Goal: Information Seeking & Learning: Check status

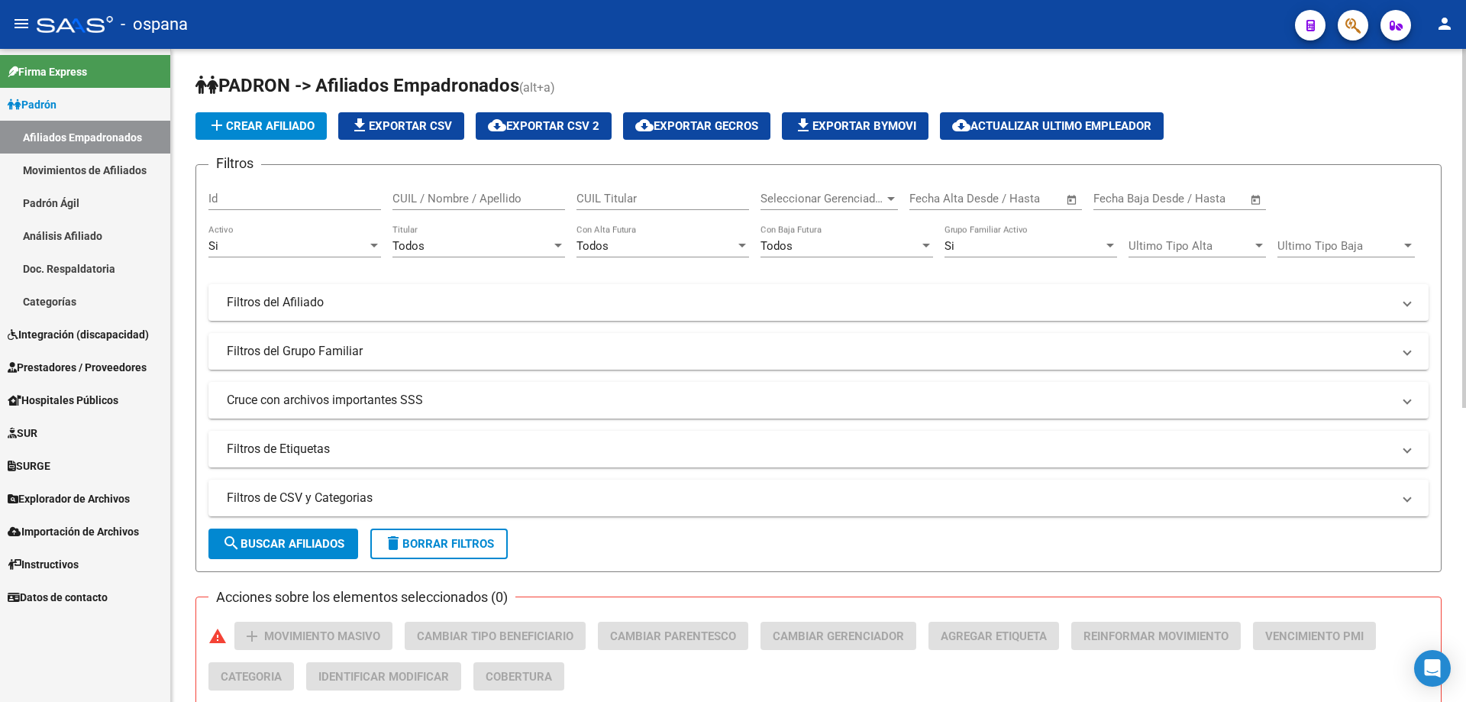
click at [837, 192] on span "Seleccionar Gerenciador" at bounding box center [823, 199] width 124 height 14
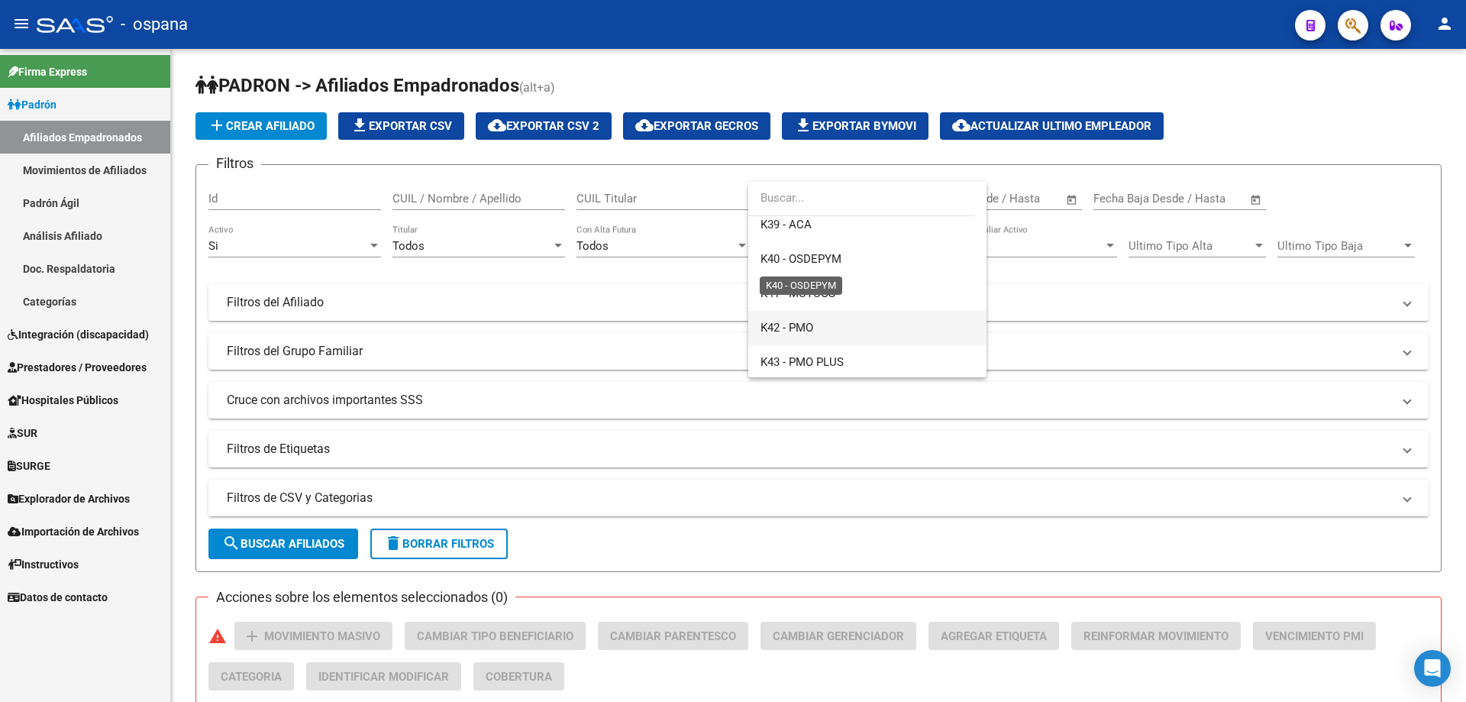
scroll to position [382, 0]
click at [802, 333] on span "K42 - PMO" at bounding box center [787, 332] width 53 height 14
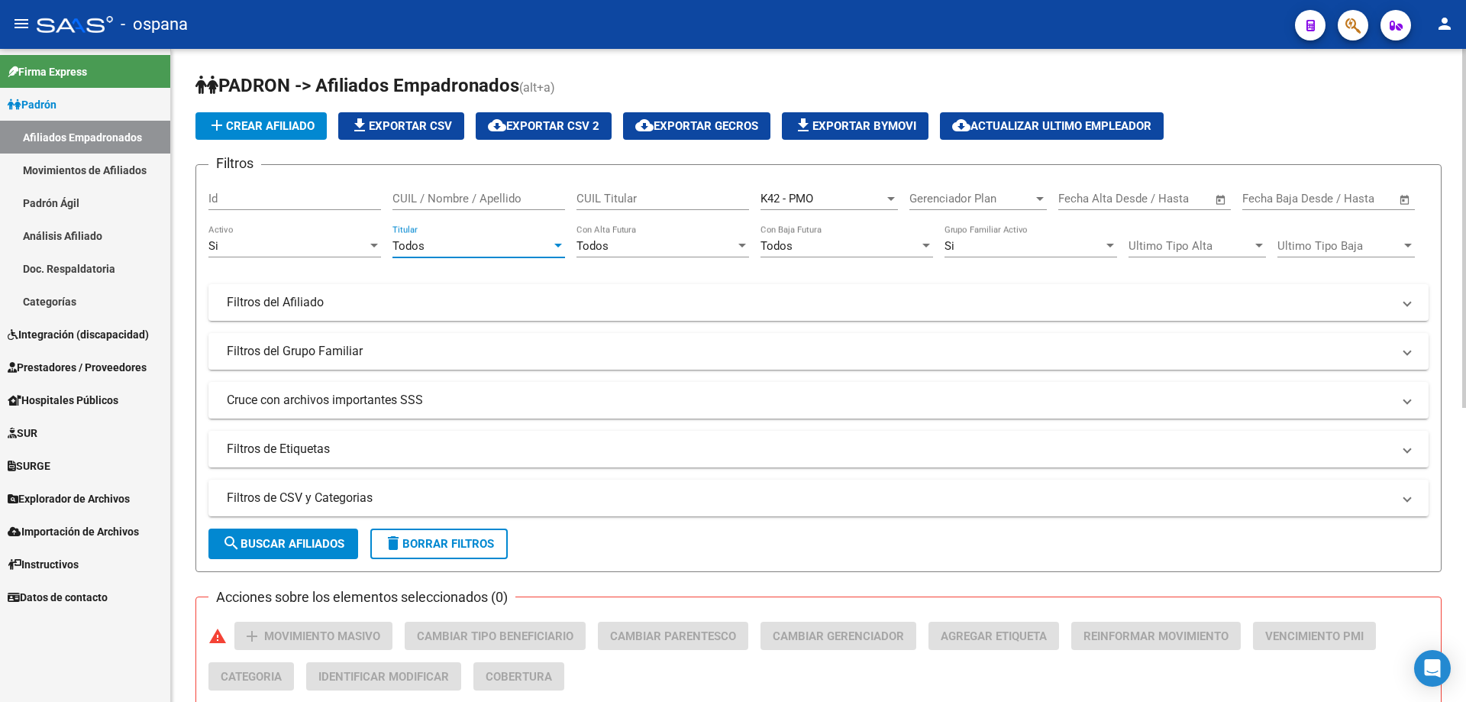
click at [525, 250] on div "Todos" at bounding box center [472, 246] width 159 height 14
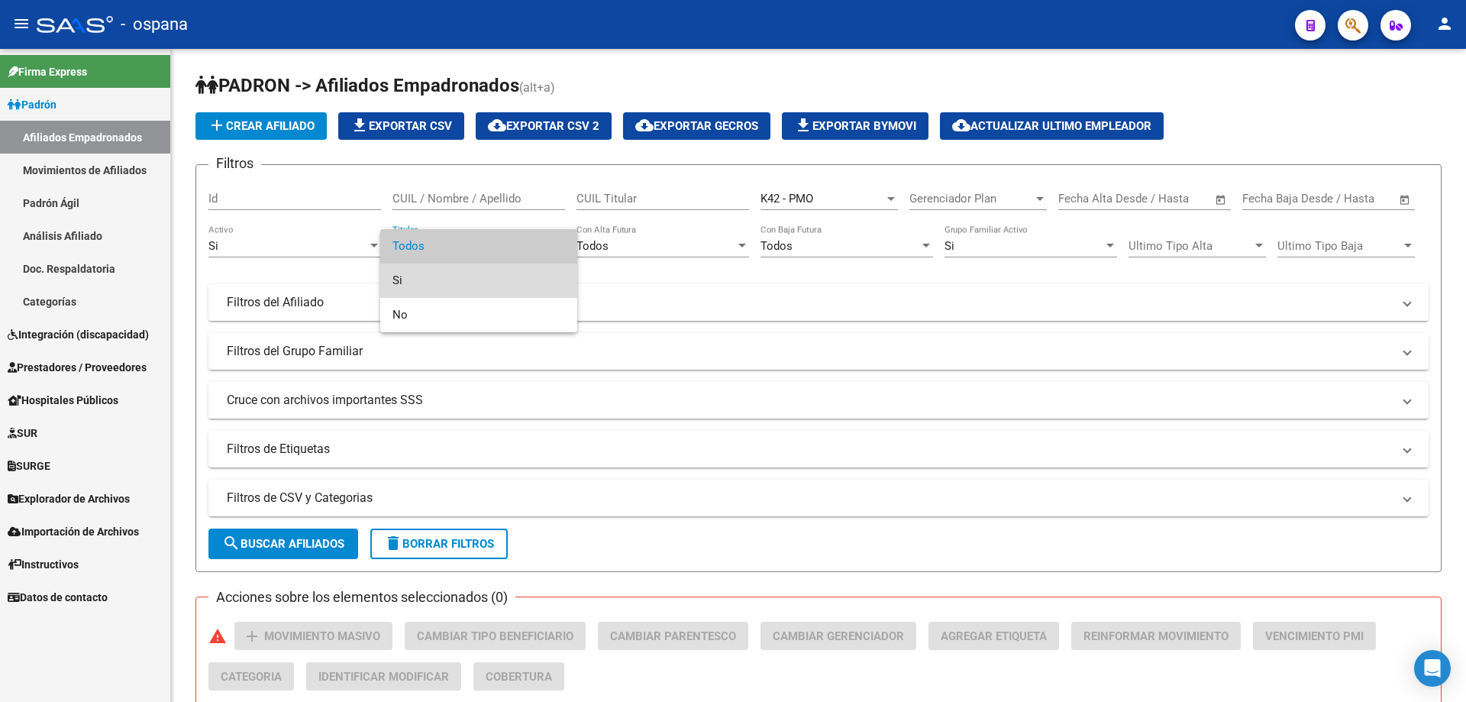
click at [412, 278] on span "Si" at bounding box center [479, 280] width 173 height 34
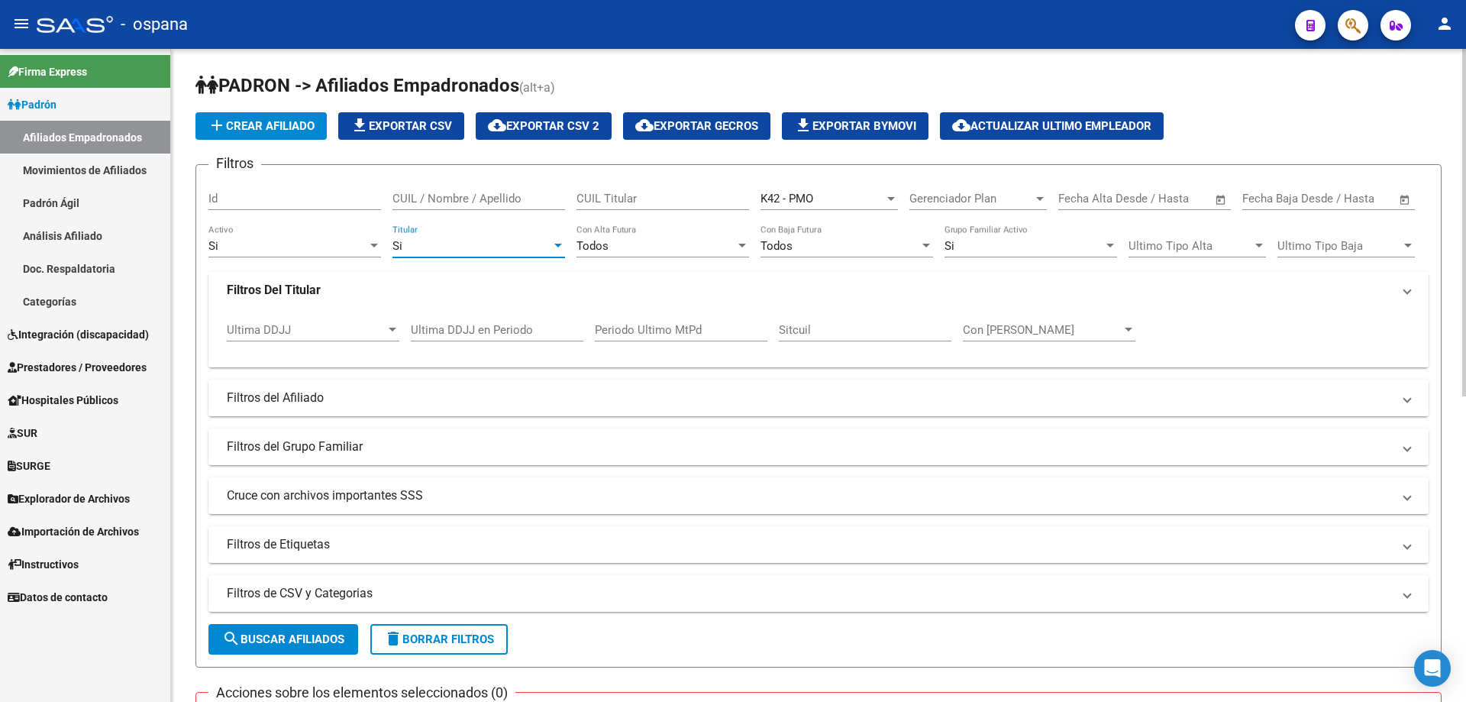
click at [377, 289] on mat-panel-title "Filtros Del Titular" at bounding box center [809, 290] width 1165 height 17
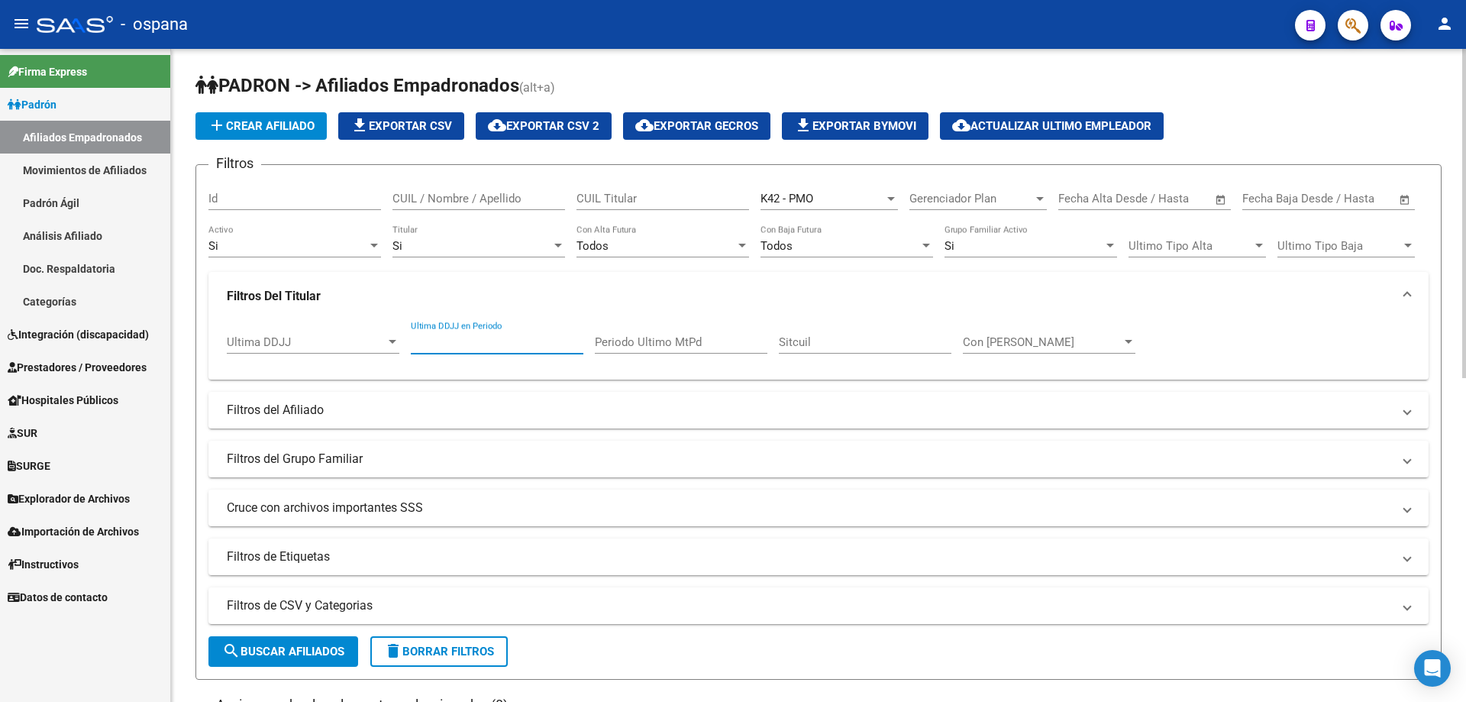
click at [446, 337] on input "Ultima DDJJ en Periodo" at bounding box center [497, 342] width 173 height 14
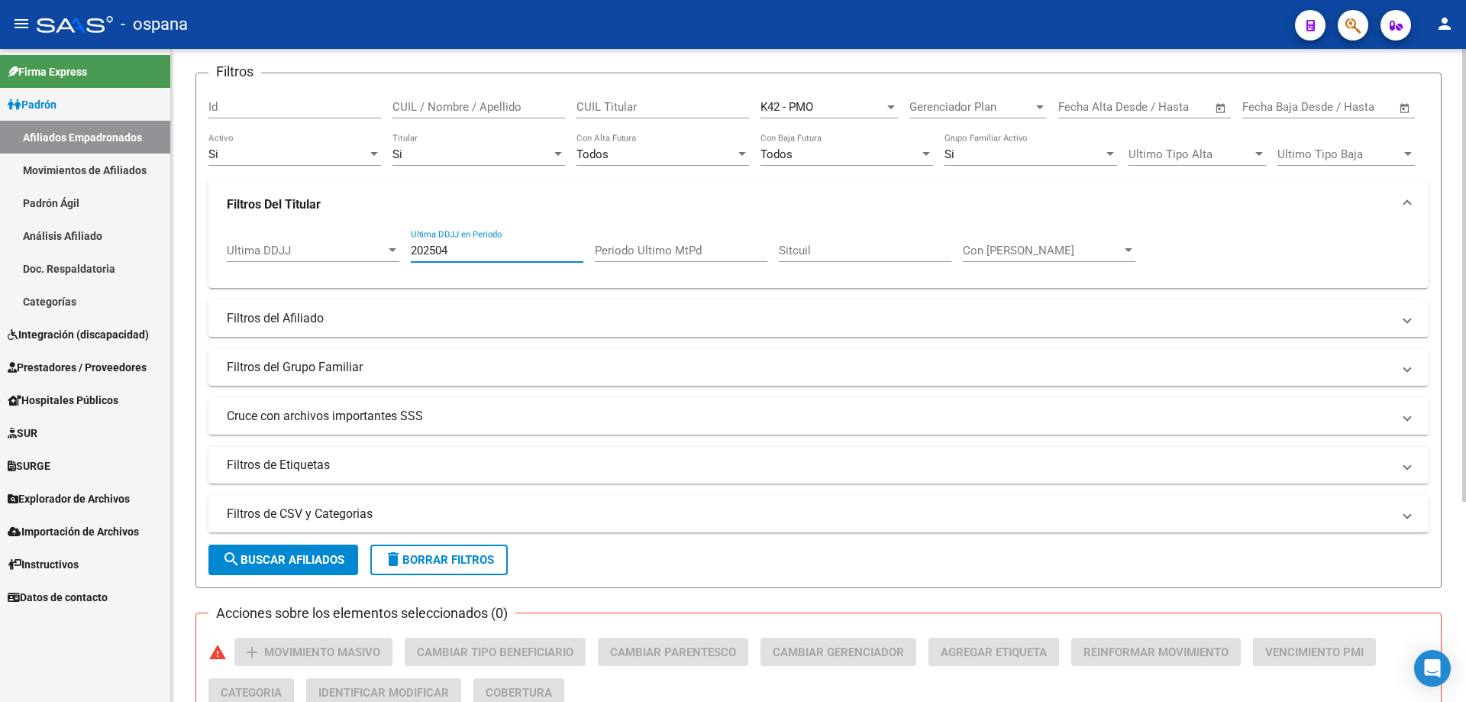
scroll to position [0, 0]
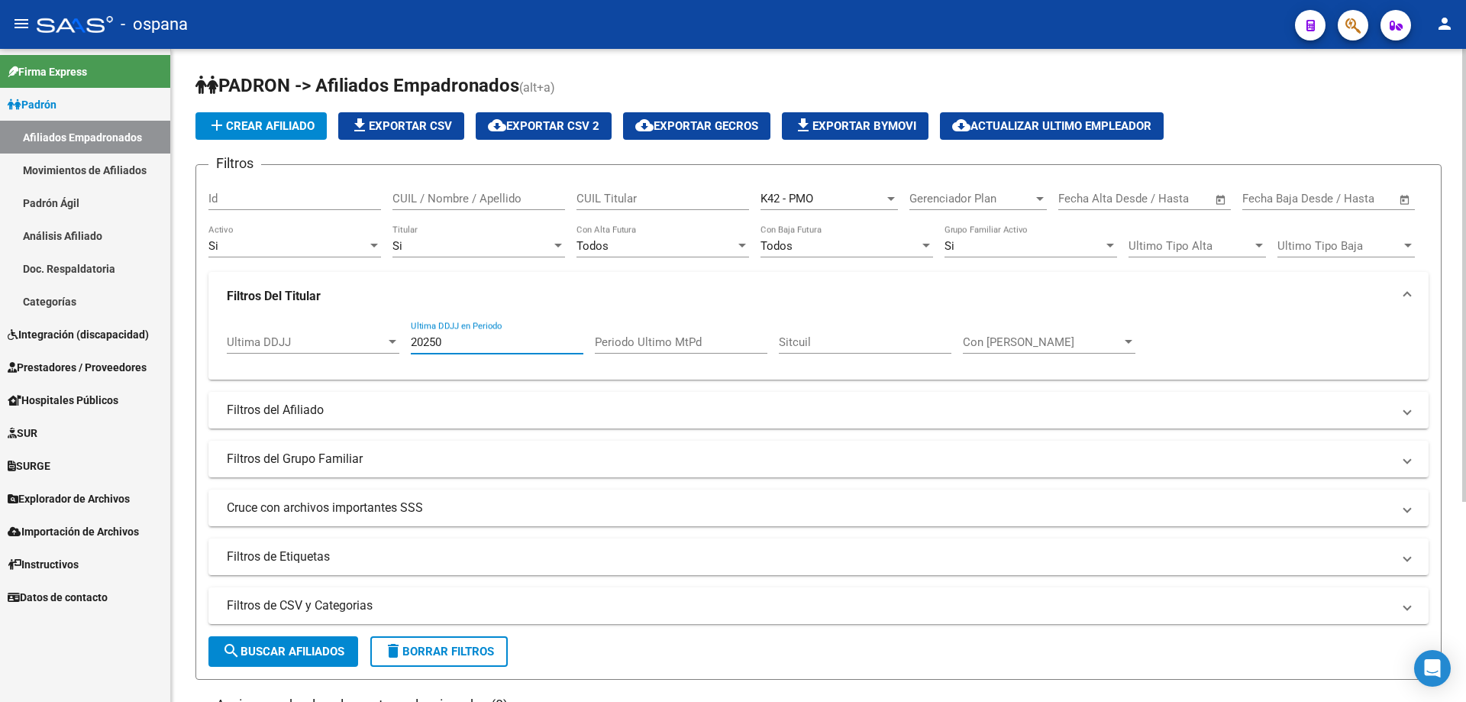
type input "202505"
drag, startPoint x: 477, startPoint y: 334, endPoint x: 386, endPoint y: 335, distance: 91.6
click at [386, 335] on div "Ultima DDJJ Ultima DDJJ 202505 Ultima DDJJ en Periodo Periodo Ultimo MtPd Sitcu…" at bounding box center [819, 344] width 1184 height 47
click at [625, 337] on input "Periodo Ultimo MtPd" at bounding box center [681, 342] width 173 height 14
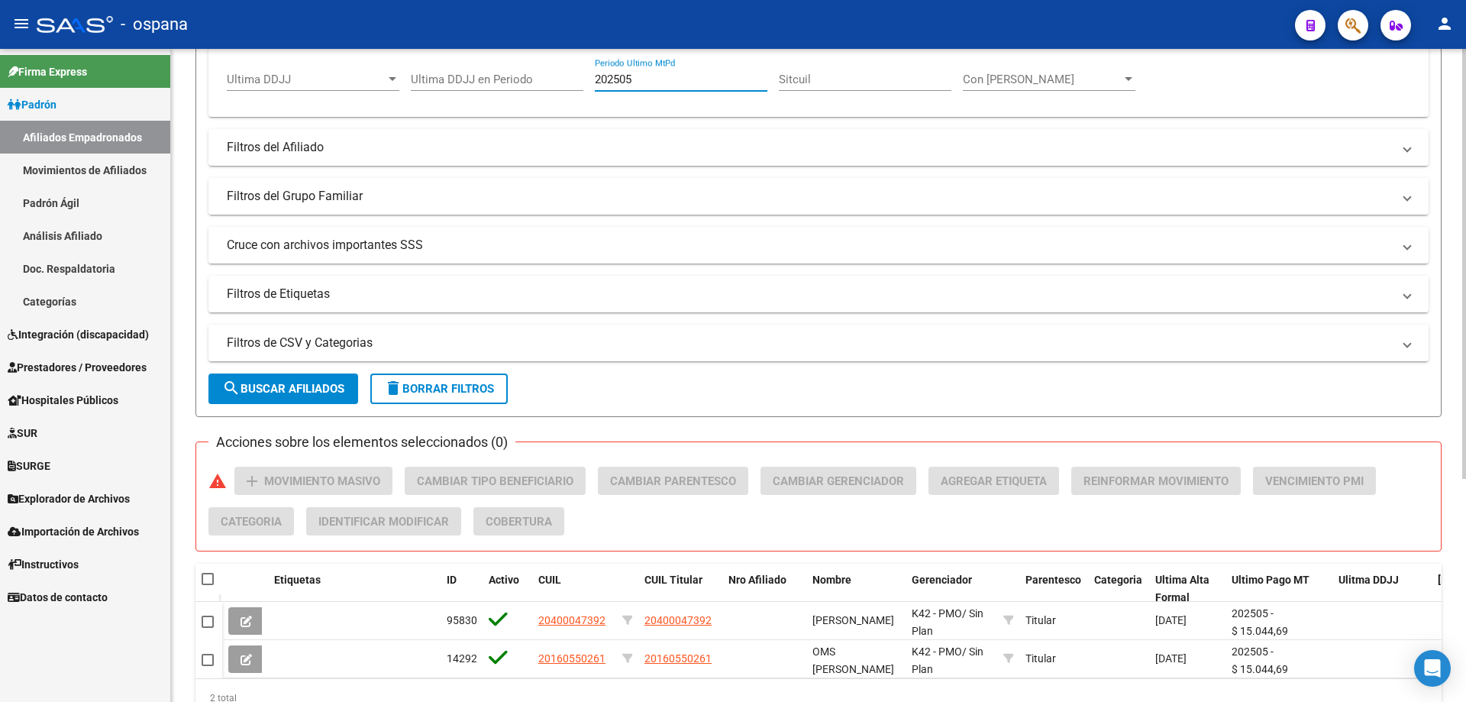
scroll to position [338, 0]
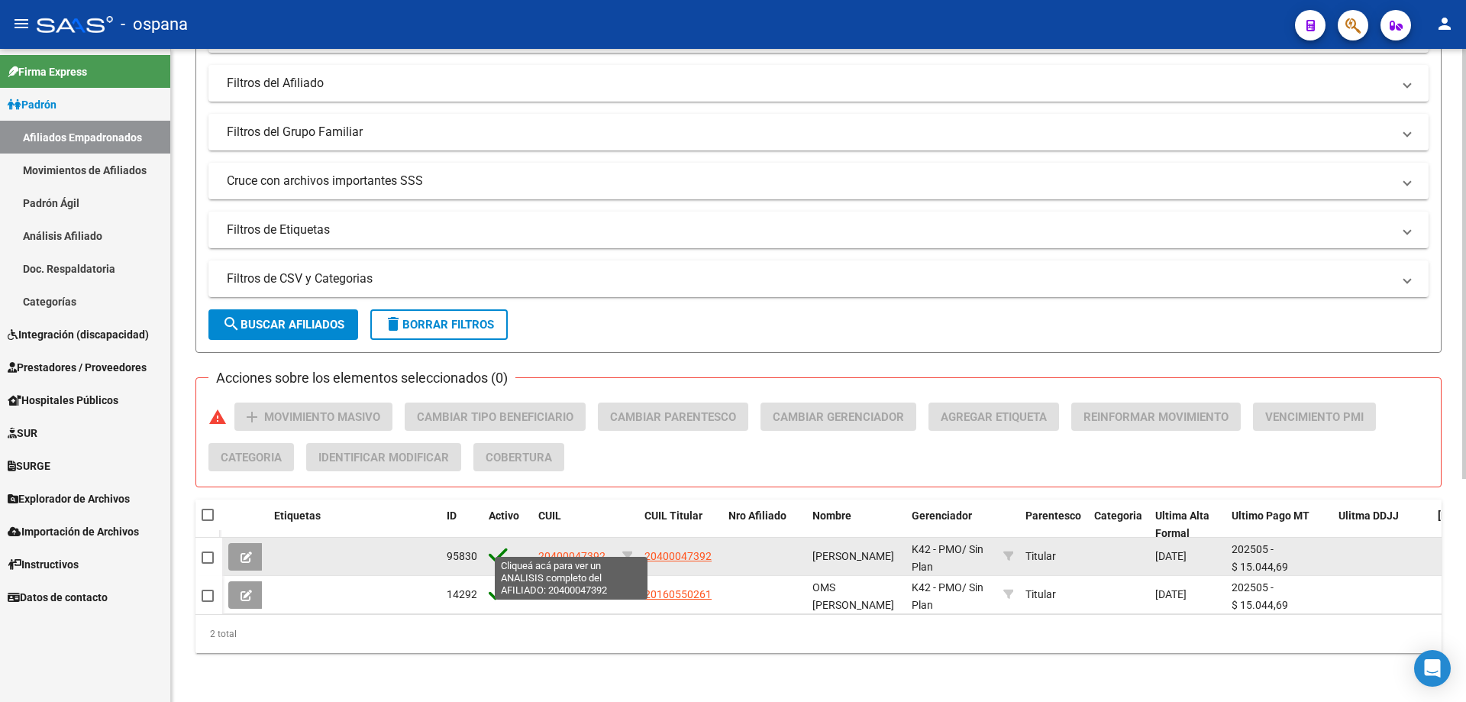
click at [590, 550] on span "20400047392" at bounding box center [571, 556] width 67 height 12
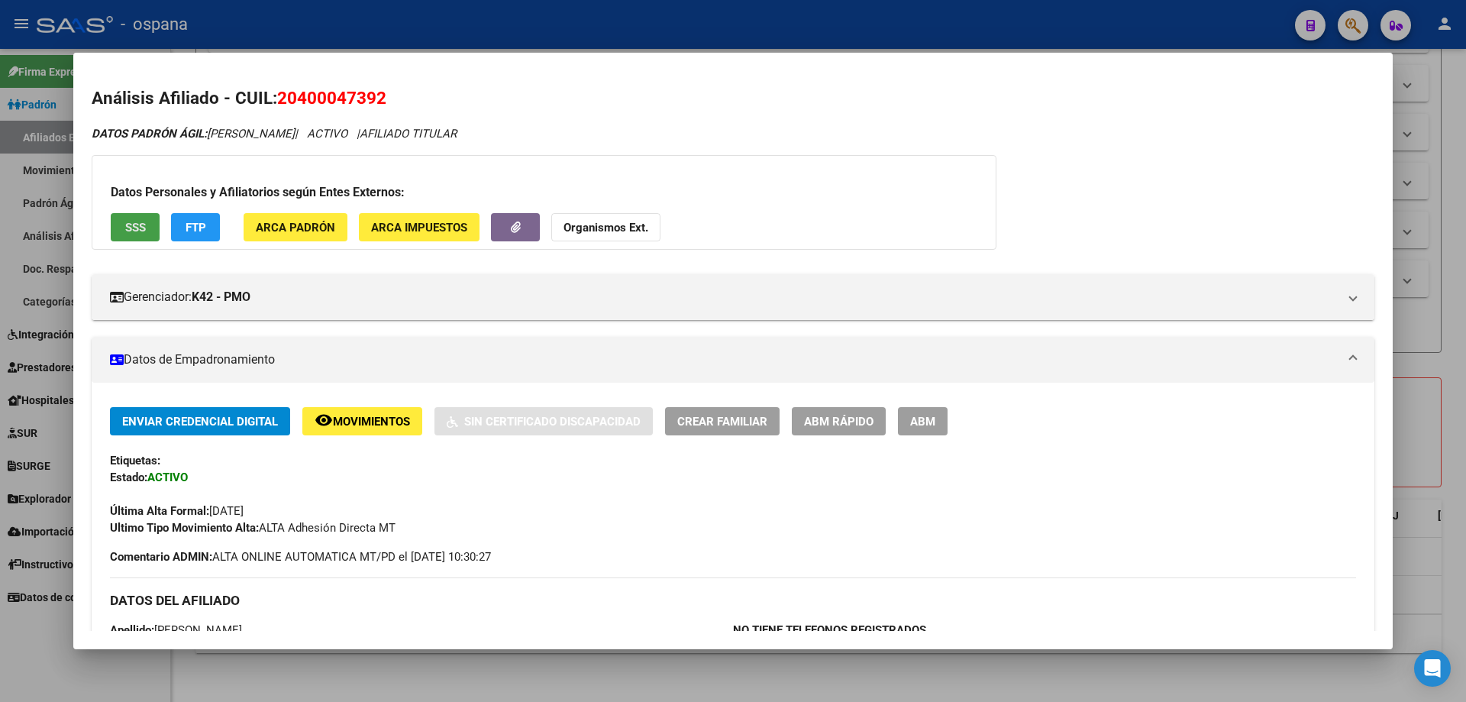
click at [141, 238] on button "SSS" at bounding box center [135, 227] width 49 height 28
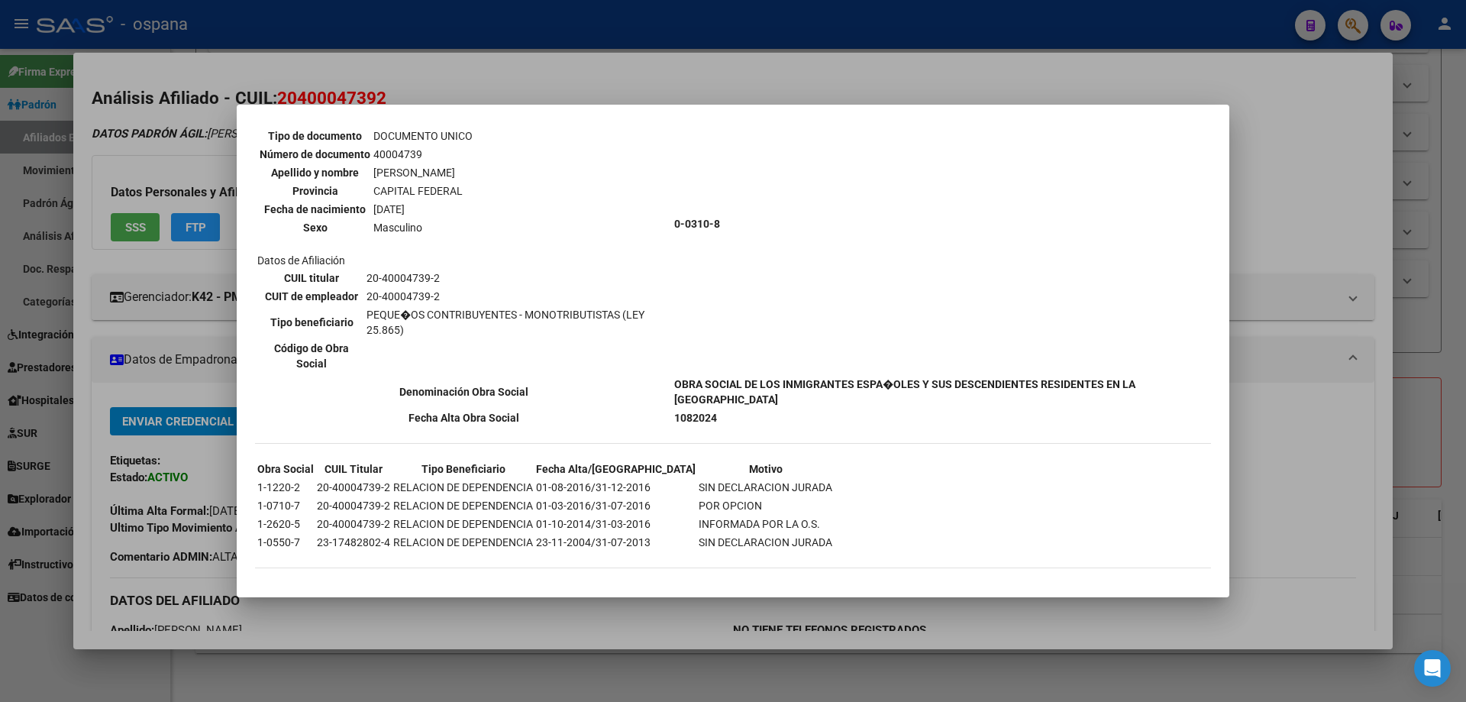
scroll to position [132, 0]
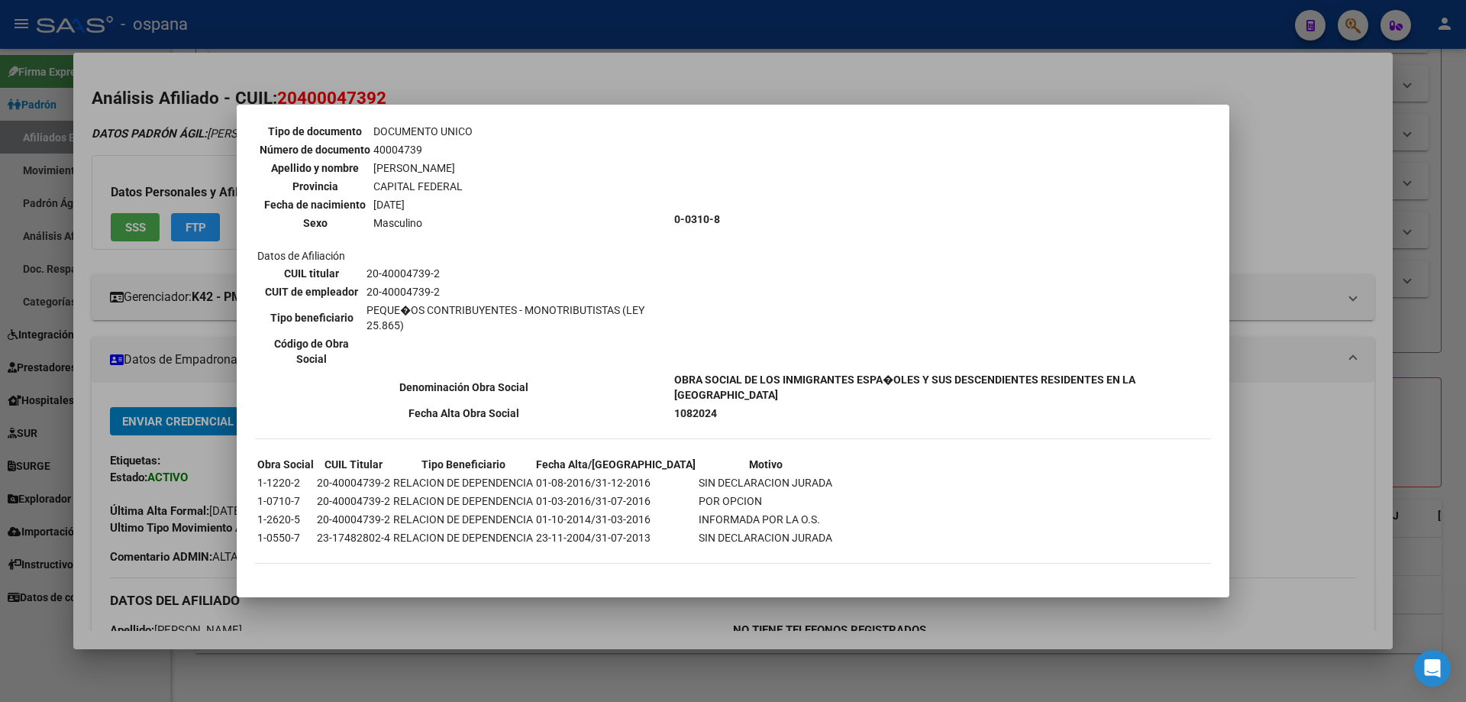
click at [122, 325] on div at bounding box center [733, 351] width 1466 height 702
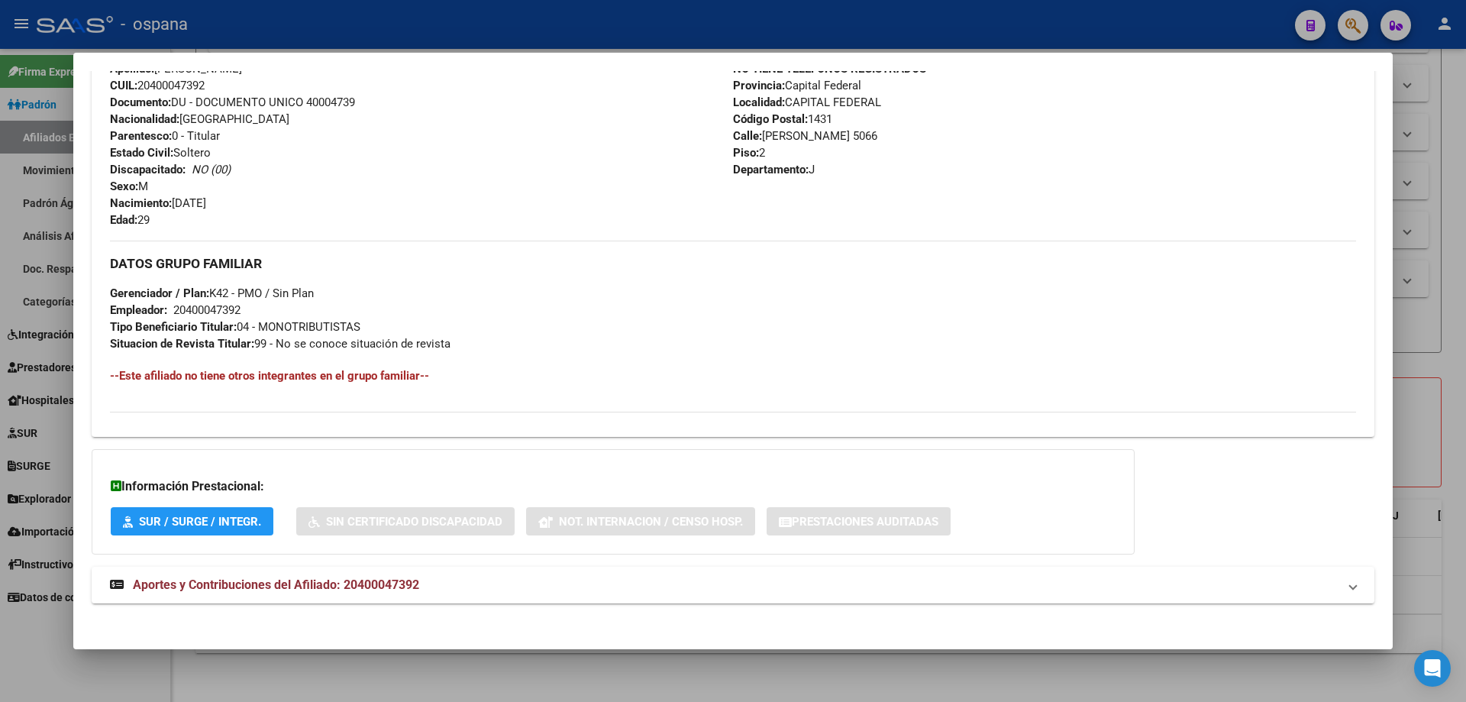
scroll to position [568, 0]
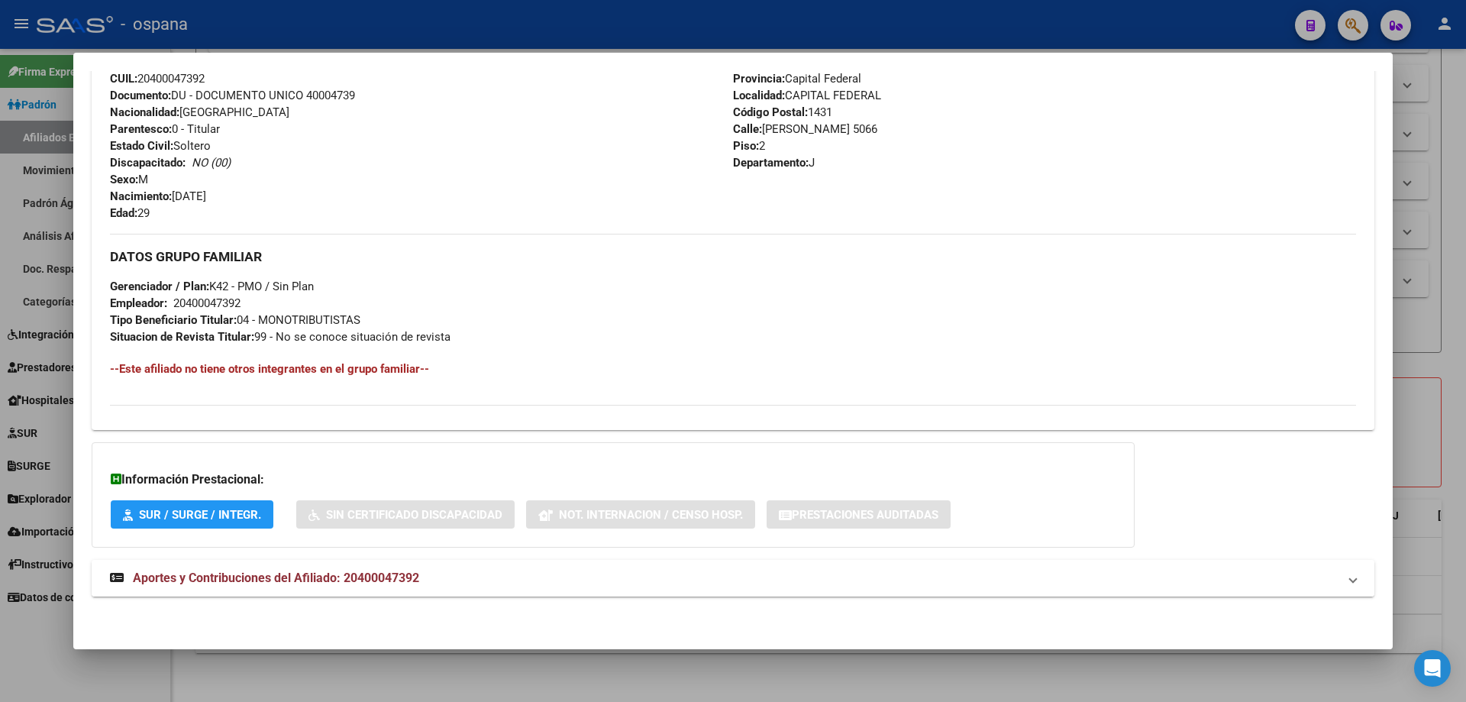
click at [195, 577] on span "Aportes y Contribuciones del Afiliado: 20400047392" at bounding box center [276, 577] width 286 height 15
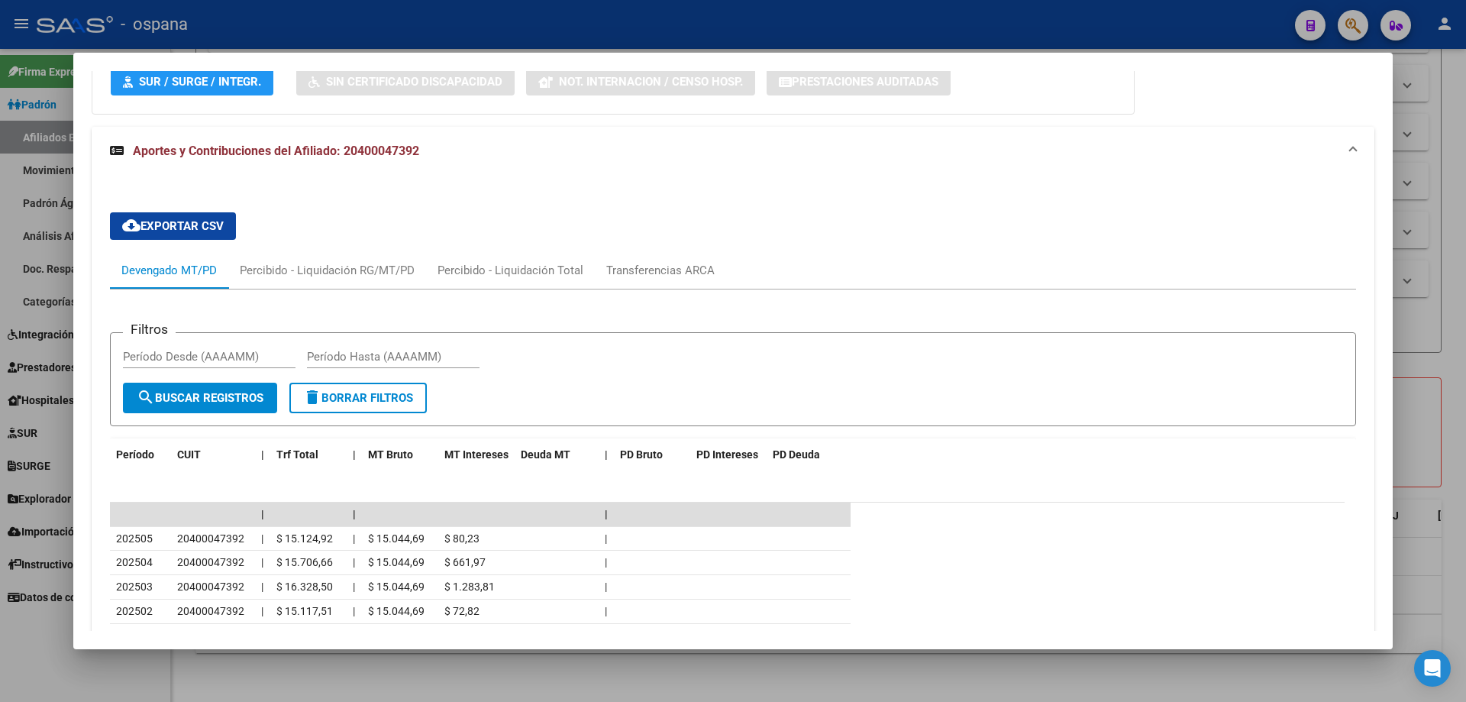
scroll to position [1039, 0]
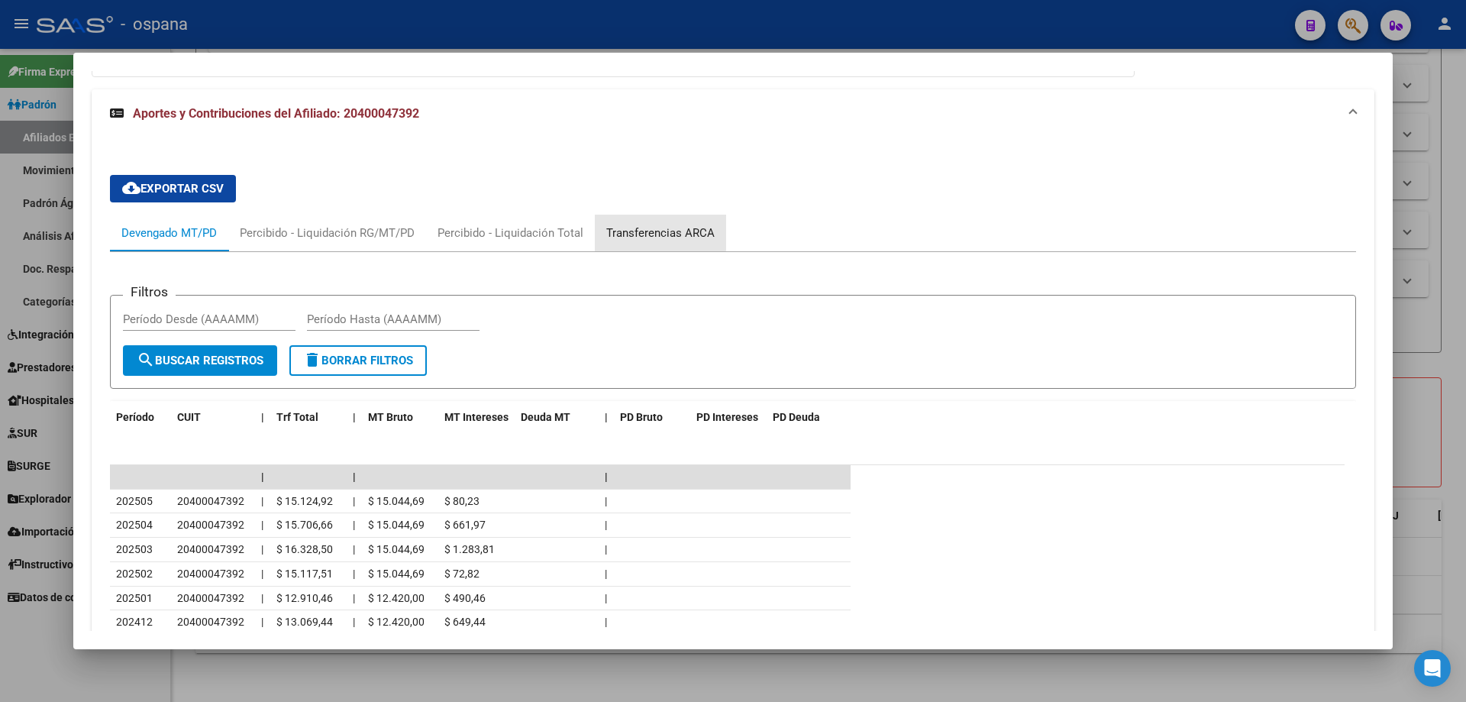
click at [651, 232] on div "Transferencias ARCA" at bounding box center [660, 233] width 108 height 17
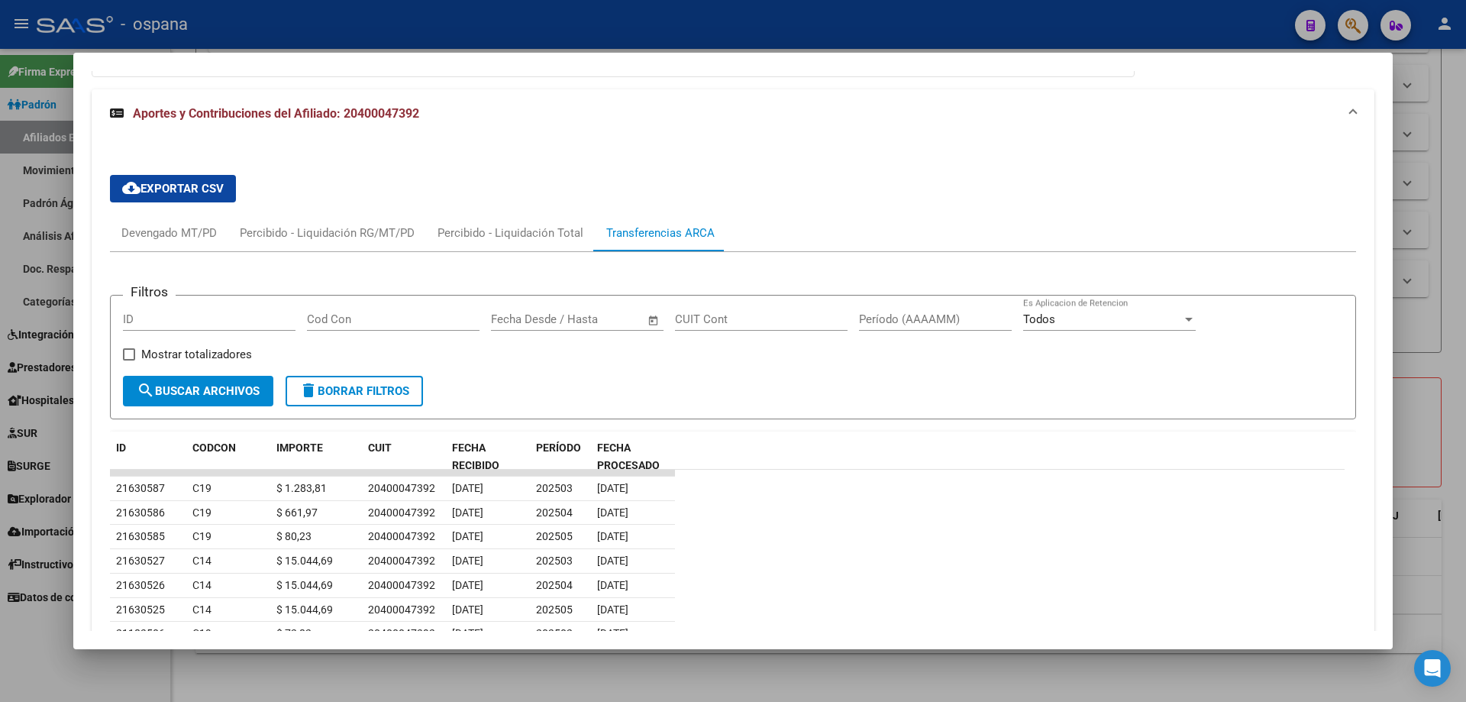
click at [1460, 357] on div at bounding box center [733, 351] width 1466 height 702
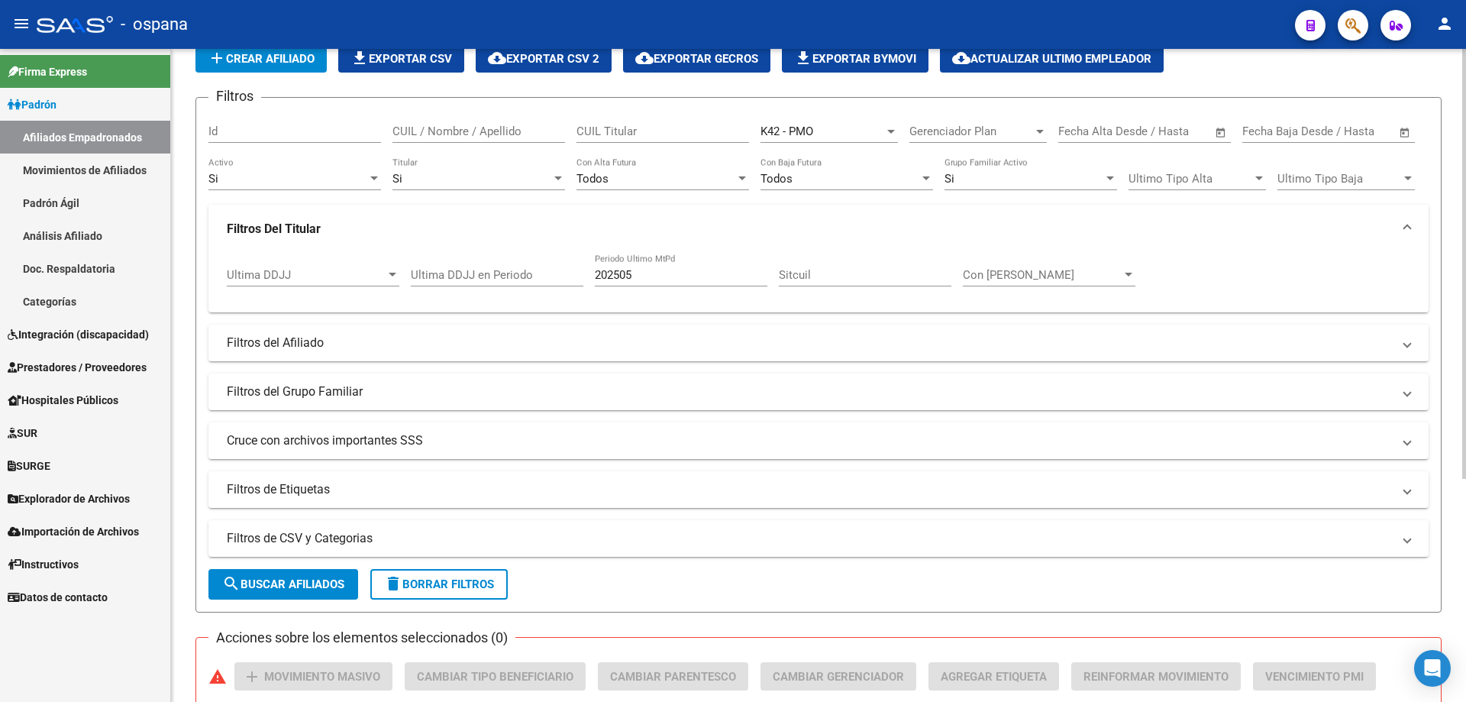
scroll to position [0, 0]
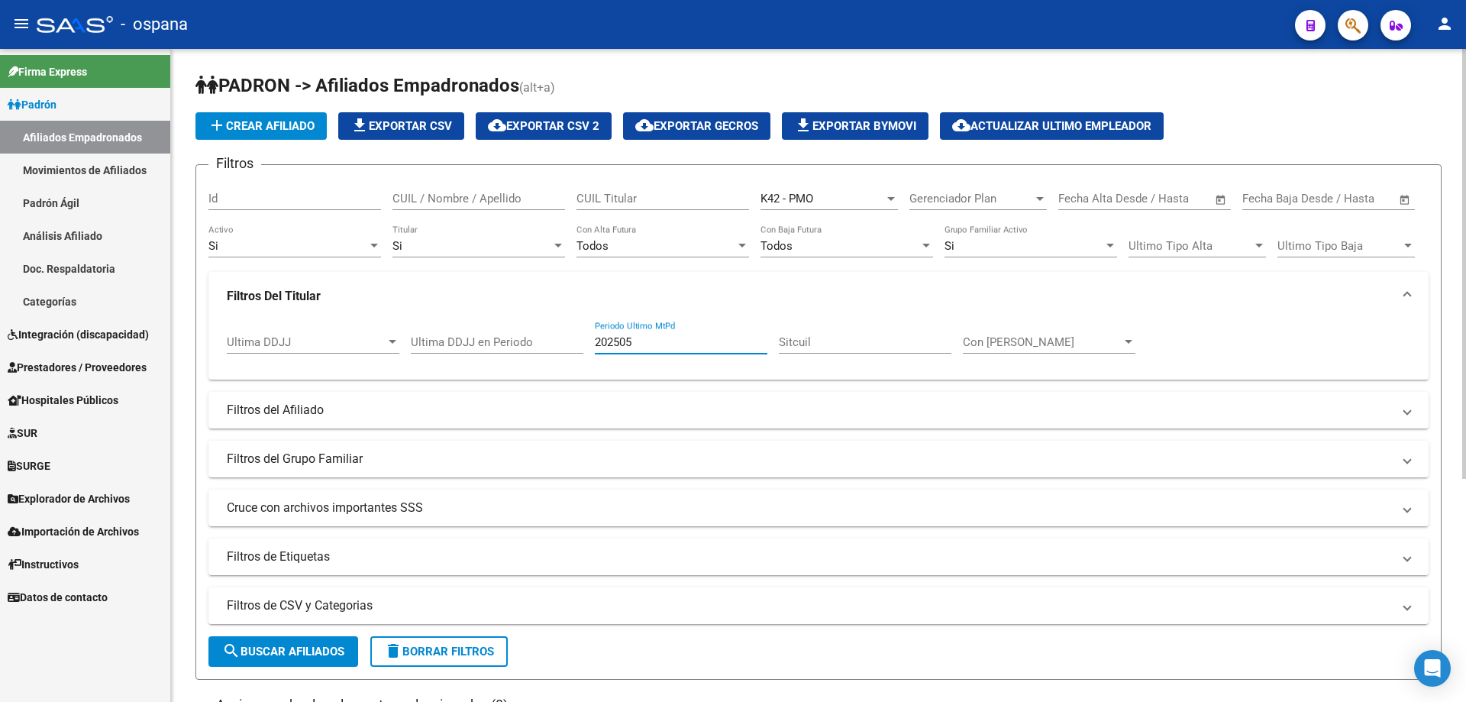
click at [649, 344] on input "202505" at bounding box center [681, 342] width 173 height 14
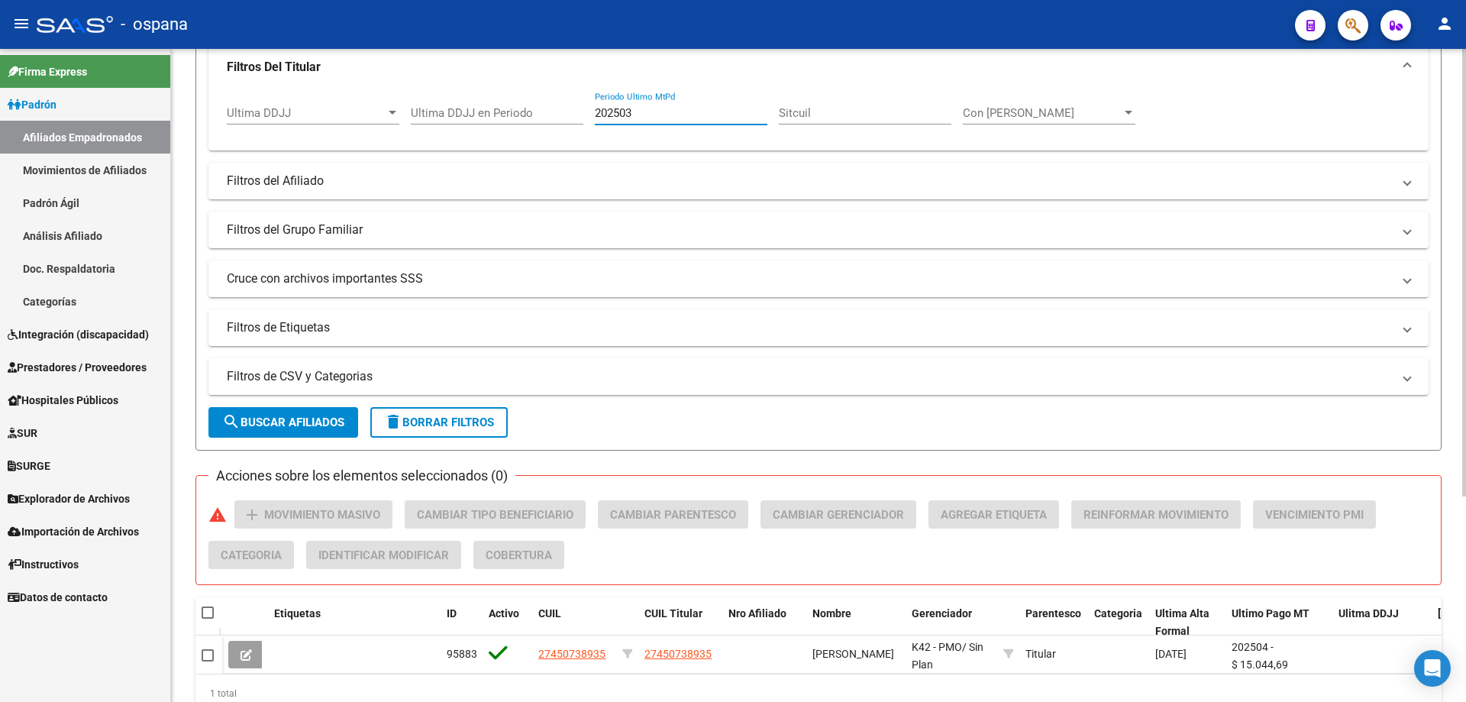
scroll to position [300, 0]
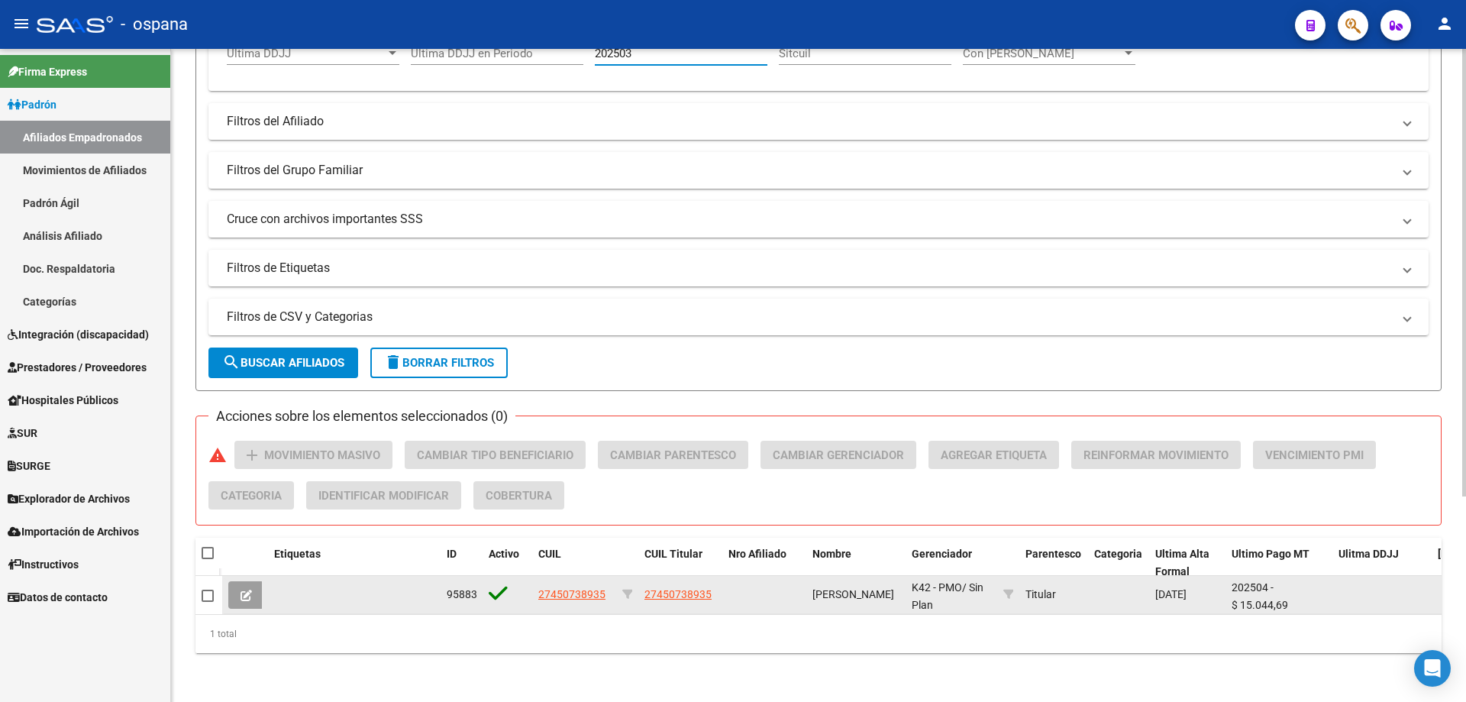
type input "202503"
click at [563, 588] on span "27450738935" at bounding box center [571, 594] width 67 height 12
type textarea "27450738935"
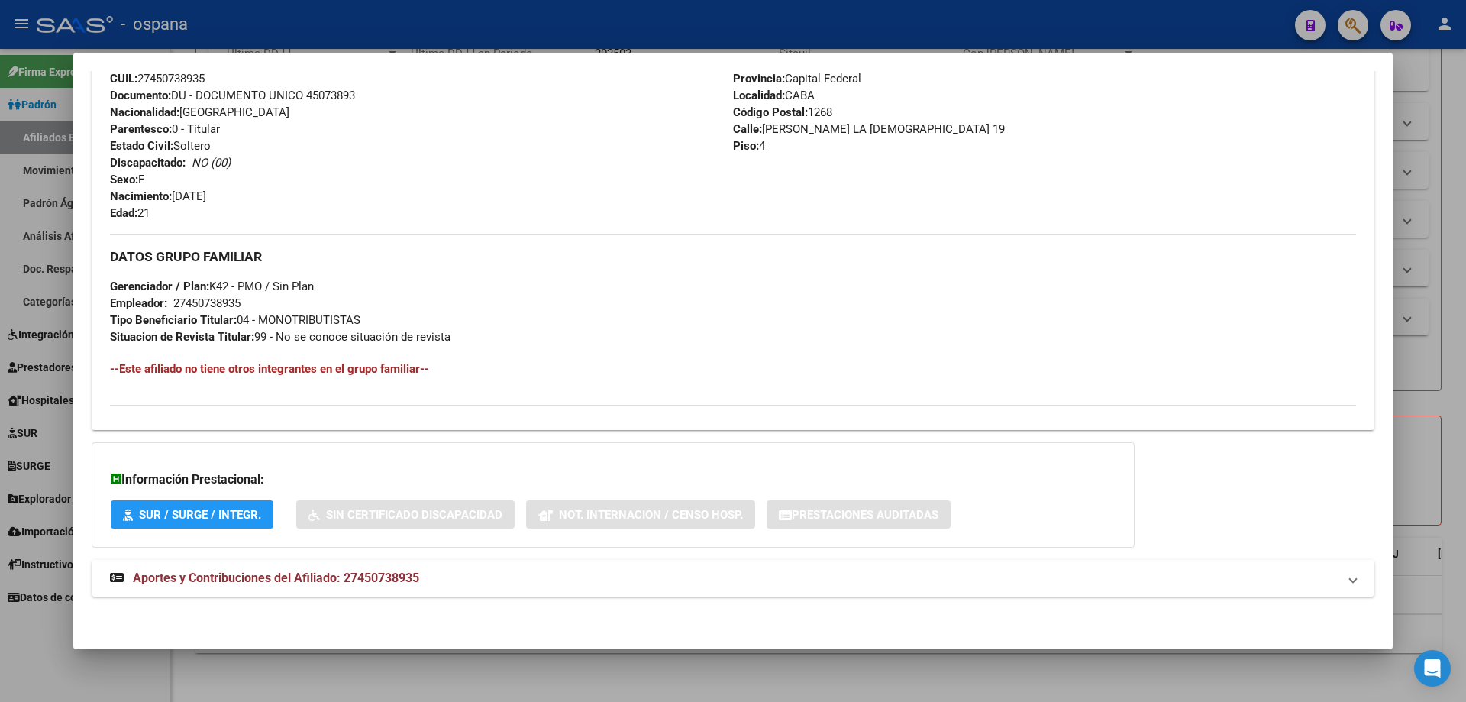
click at [320, 574] on span "Aportes y Contribuciones del Afiliado: 27450738935" at bounding box center [276, 577] width 286 height 15
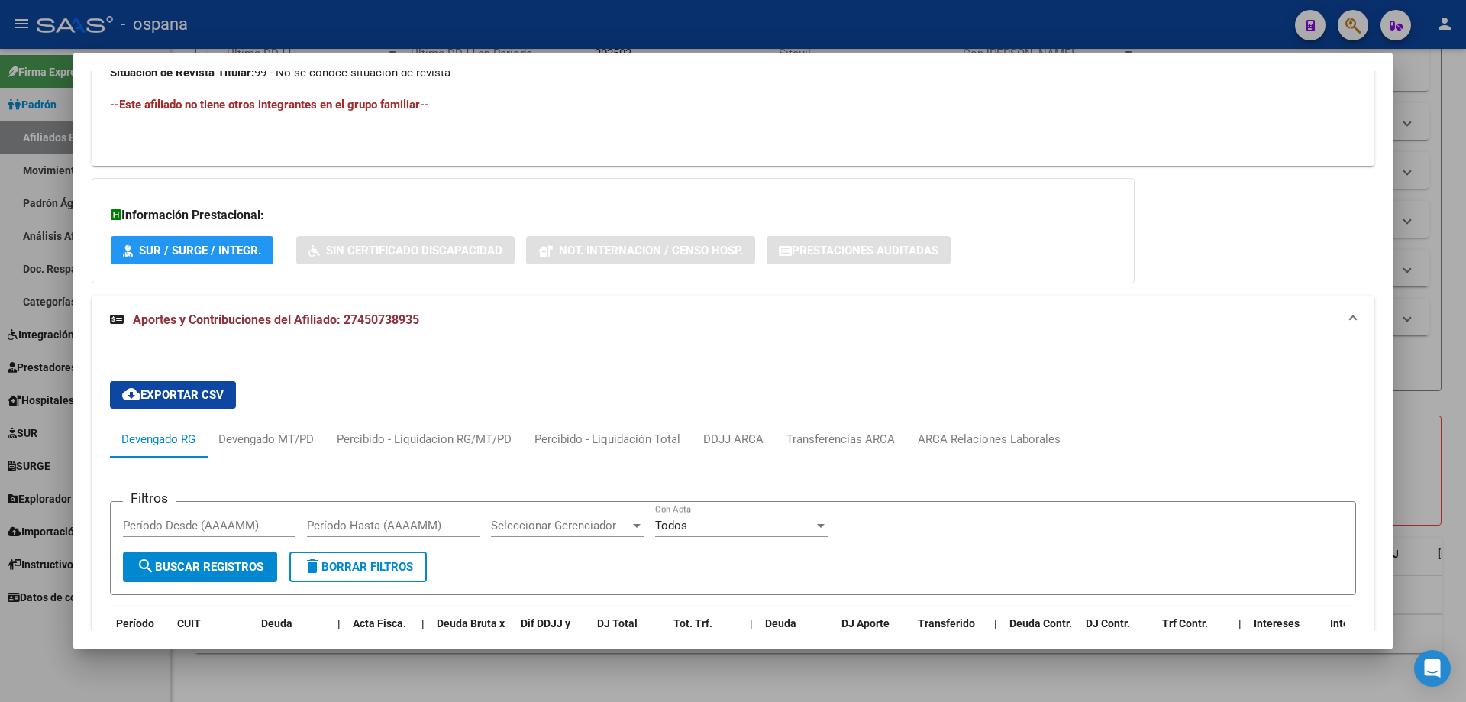
scroll to position [923, 0]
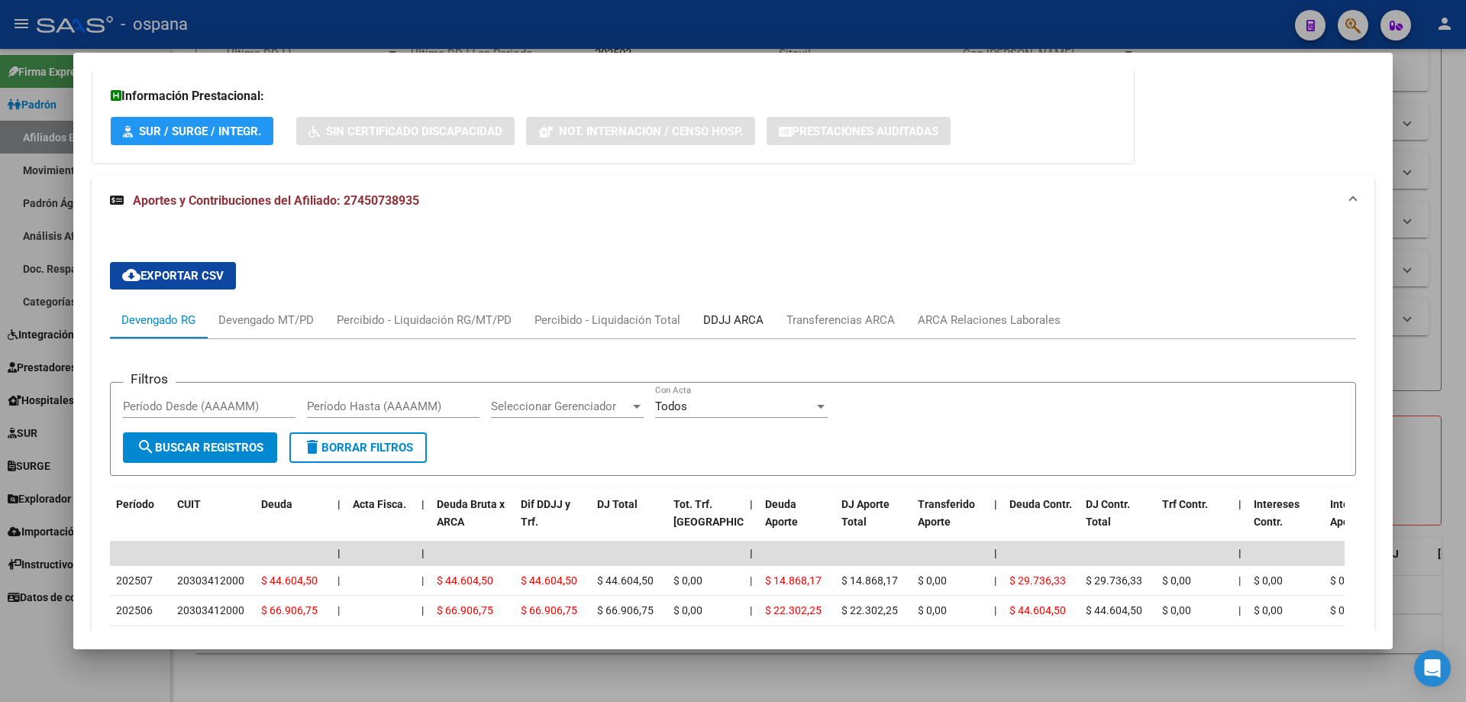
click at [728, 318] on div "DDJJ ARCA" at bounding box center [733, 320] width 60 height 17
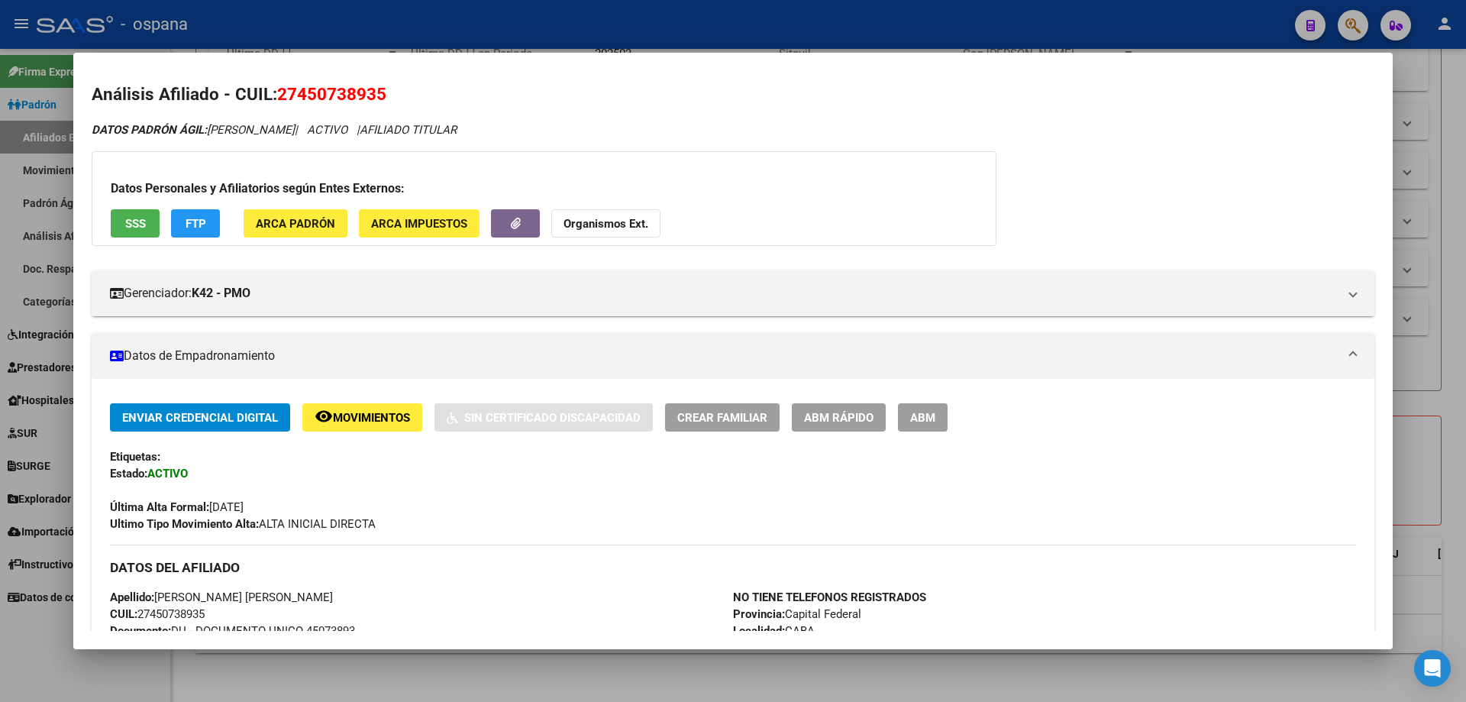
scroll to position [0, 0]
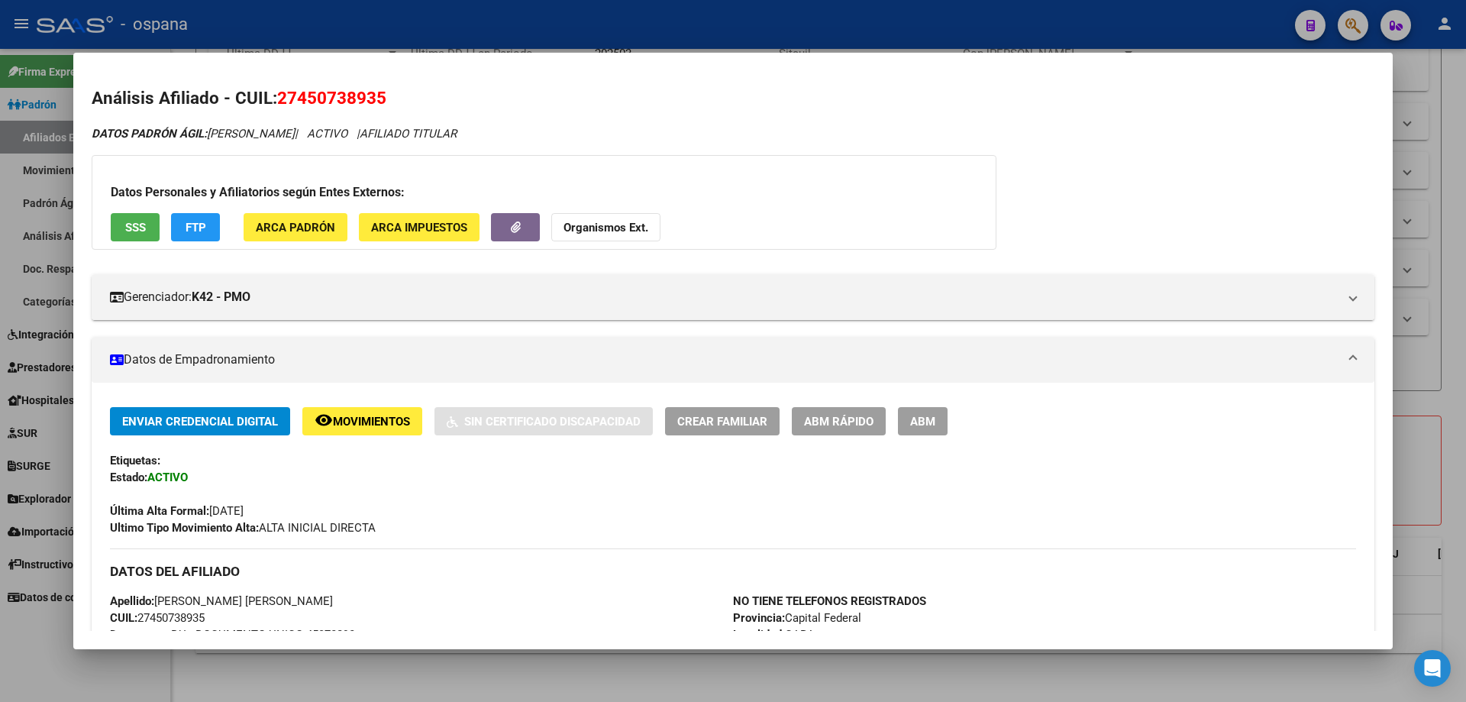
click at [147, 223] on button "SSS" at bounding box center [135, 227] width 49 height 28
